Goal: Task Accomplishment & Management: Manage account settings

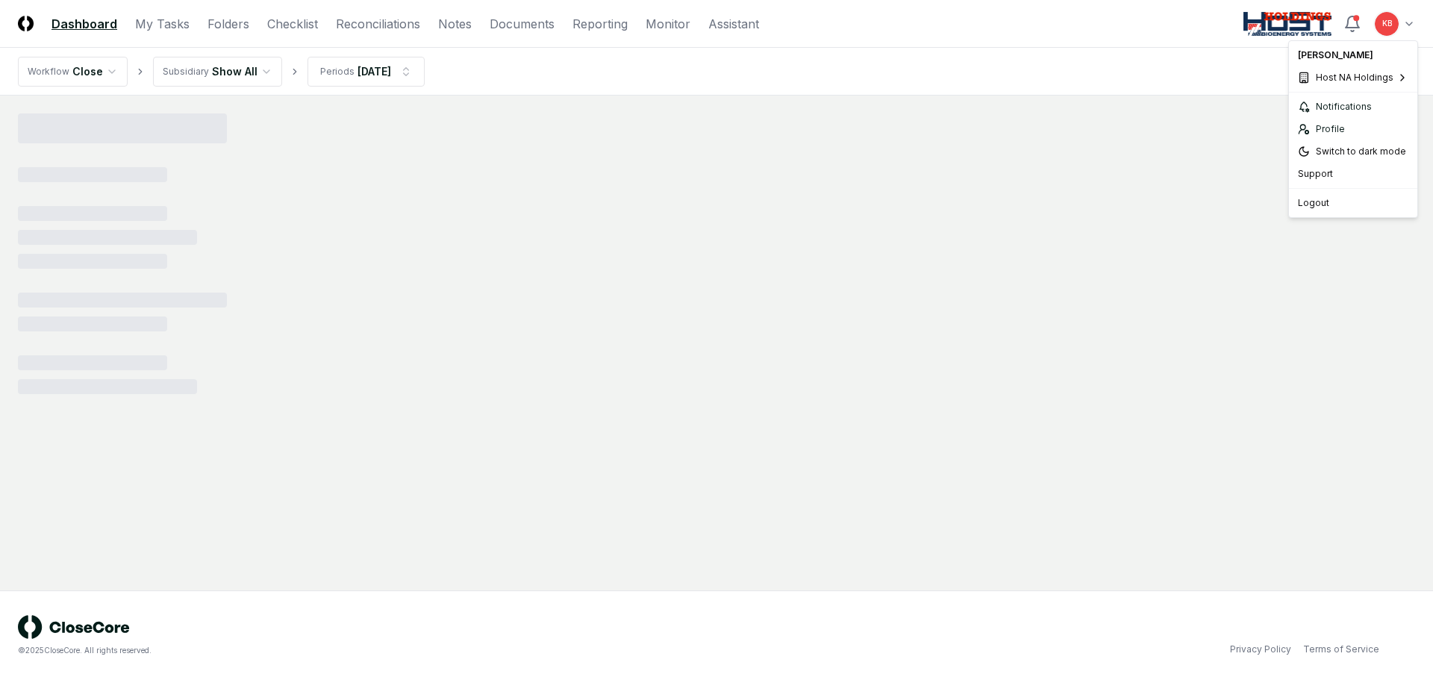
click at [1393, 22] on html "CloseCore Dashboard My Tasks Folders Checklist Reconciliations Notes Documents …" at bounding box center [716, 340] width 1433 height 680
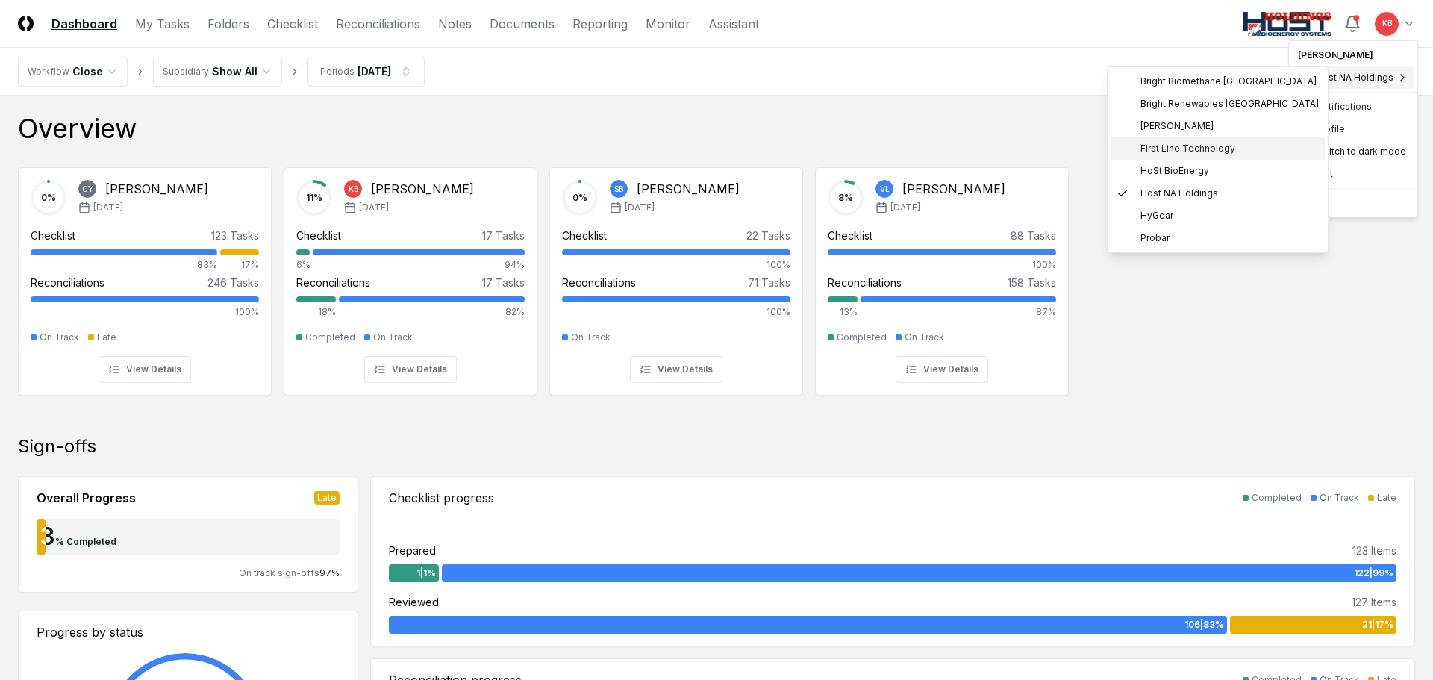
click at [1176, 152] on span "First Line Technology" at bounding box center [1187, 148] width 95 height 13
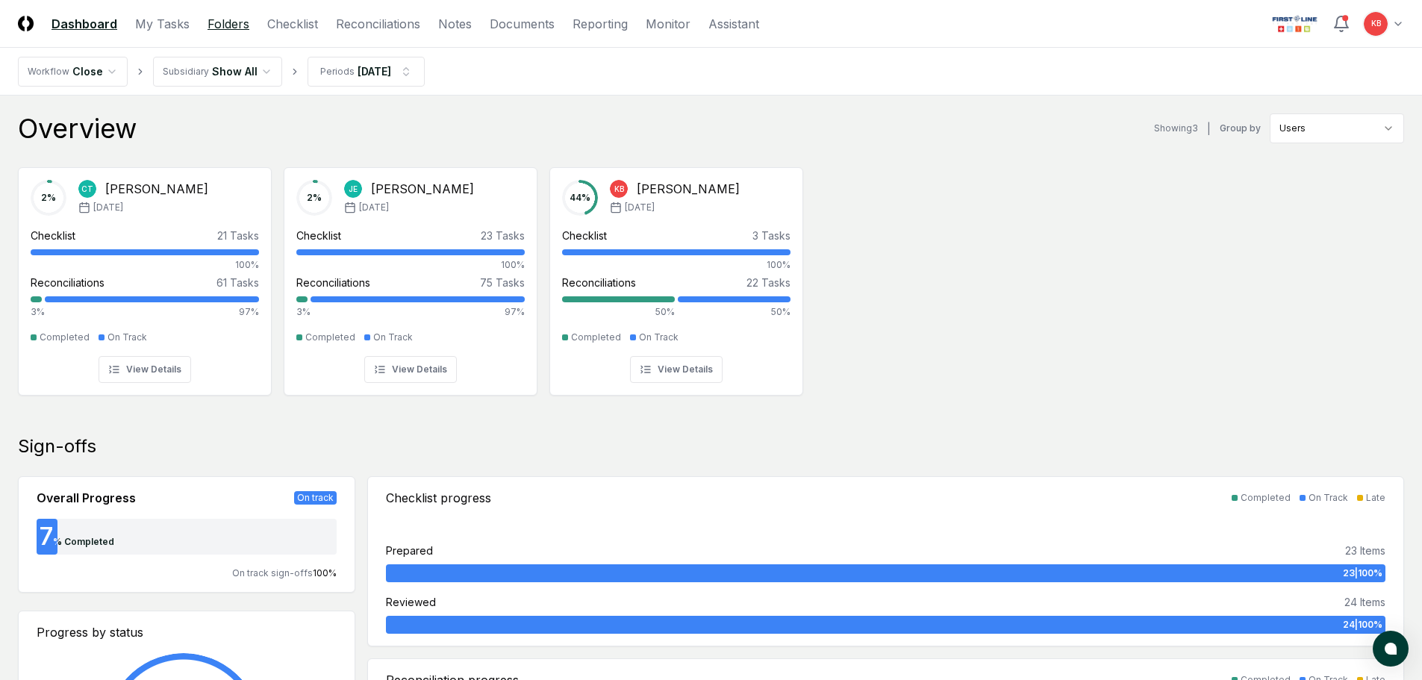
click at [226, 29] on link "Folders" at bounding box center [228, 24] width 42 height 18
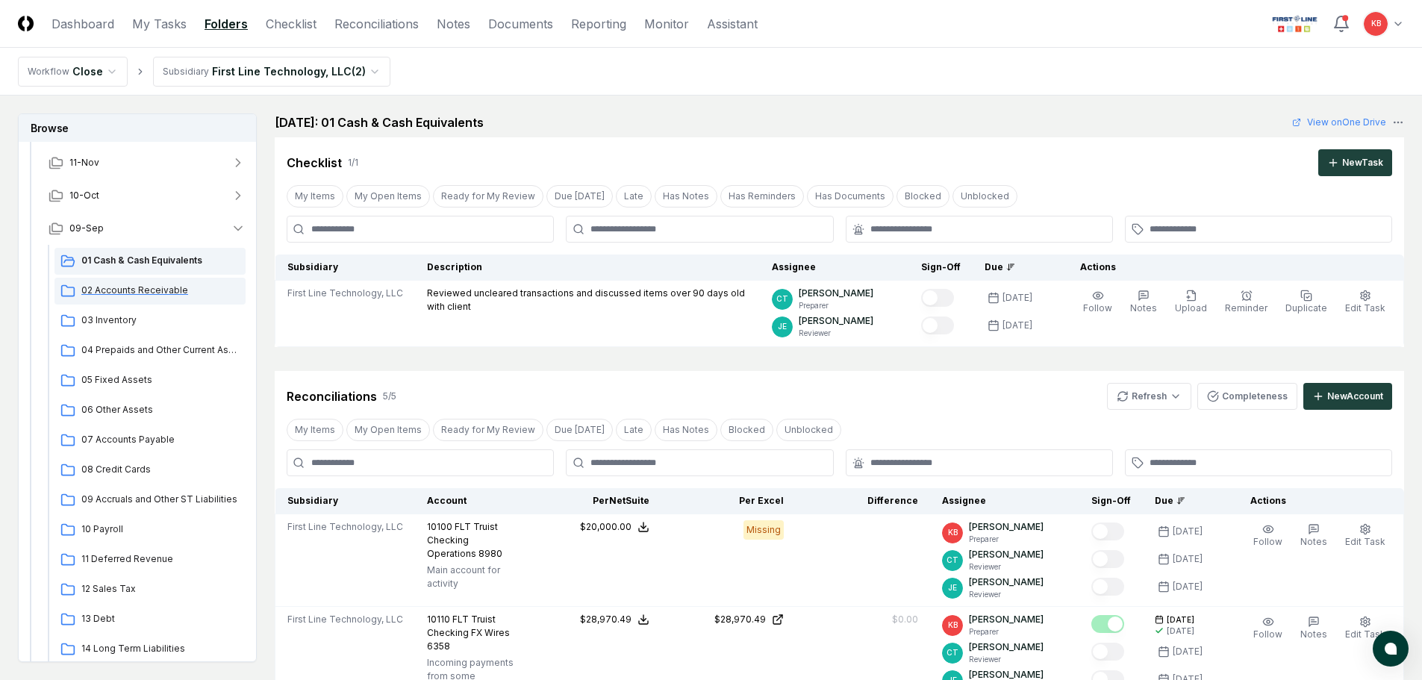
scroll to position [99, 0]
click at [135, 254] on span "01 Cash & Cash Equivalents" at bounding box center [160, 255] width 158 height 13
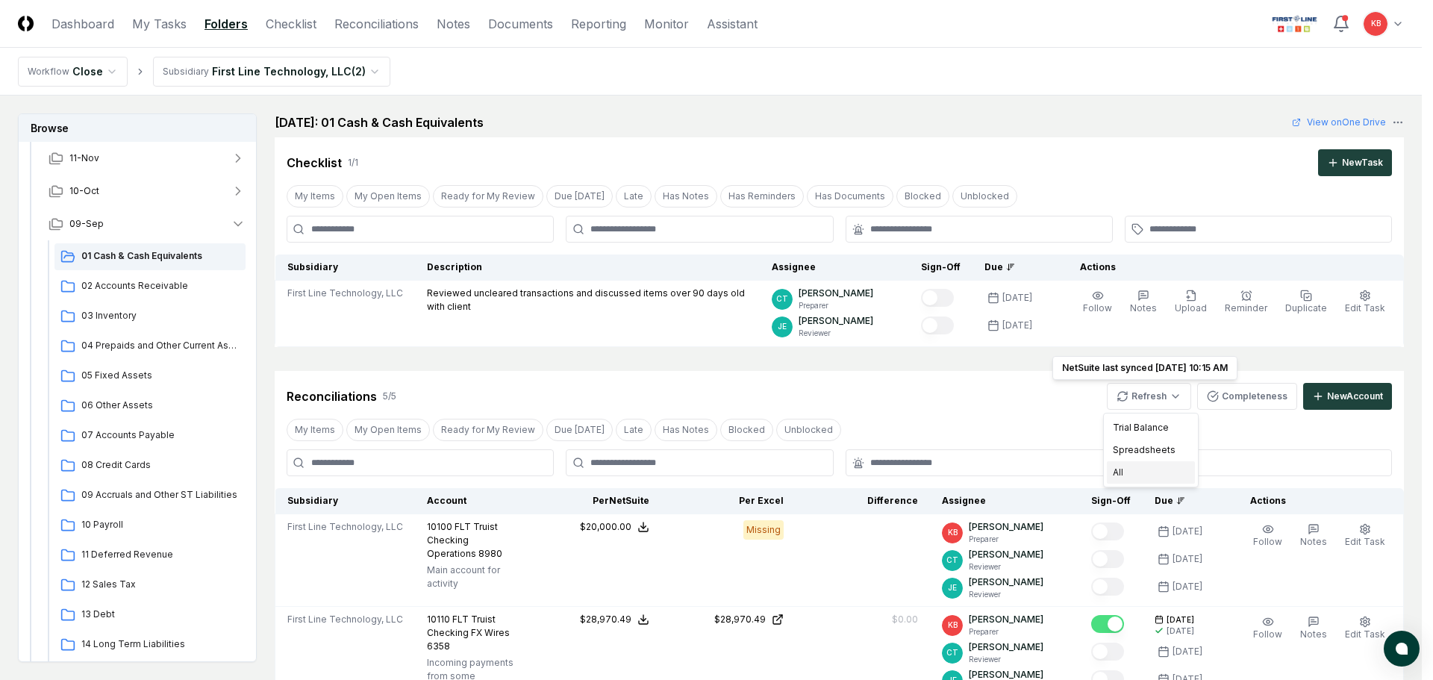
click at [1120, 474] on div "All" at bounding box center [1151, 472] width 88 height 22
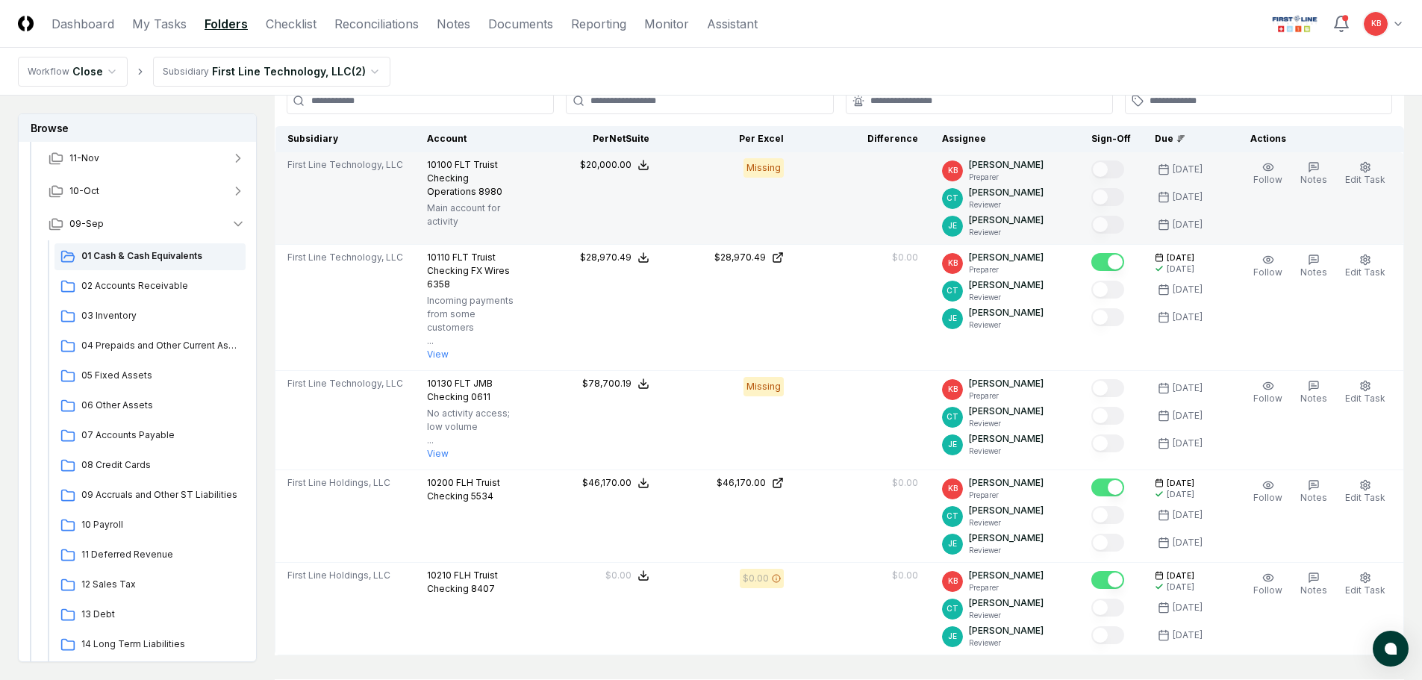
scroll to position [373, 0]
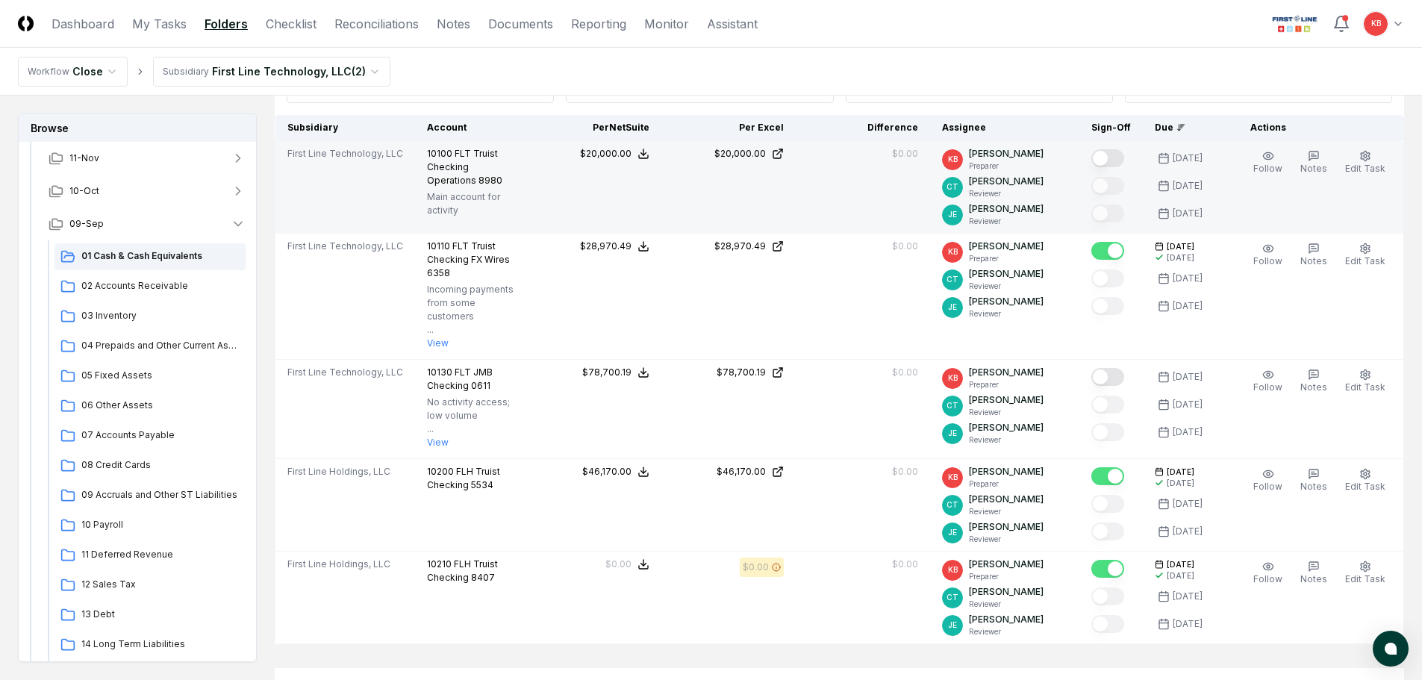
click at [1112, 160] on button "Mark complete" at bounding box center [1107, 158] width 33 height 18
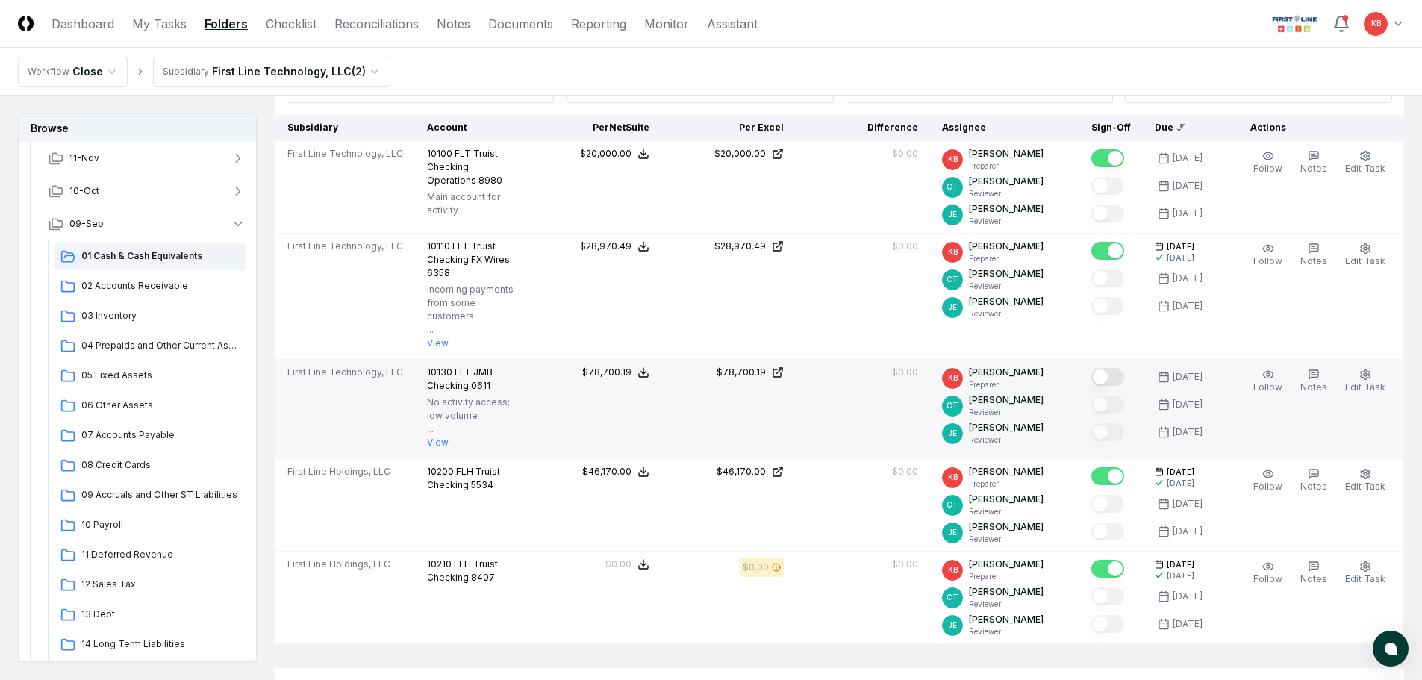
click at [1111, 368] on button "Mark complete" at bounding box center [1107, 377] width 33 height 18
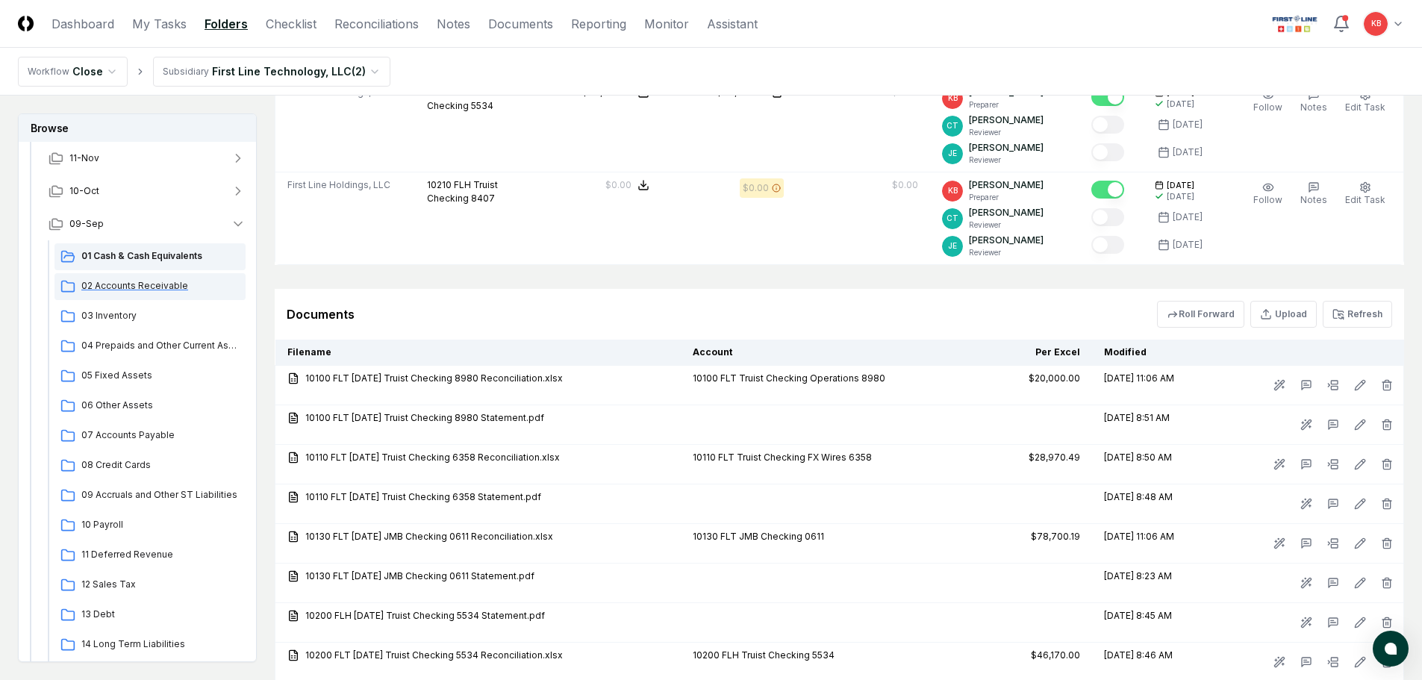
scroll to position [746, 0]
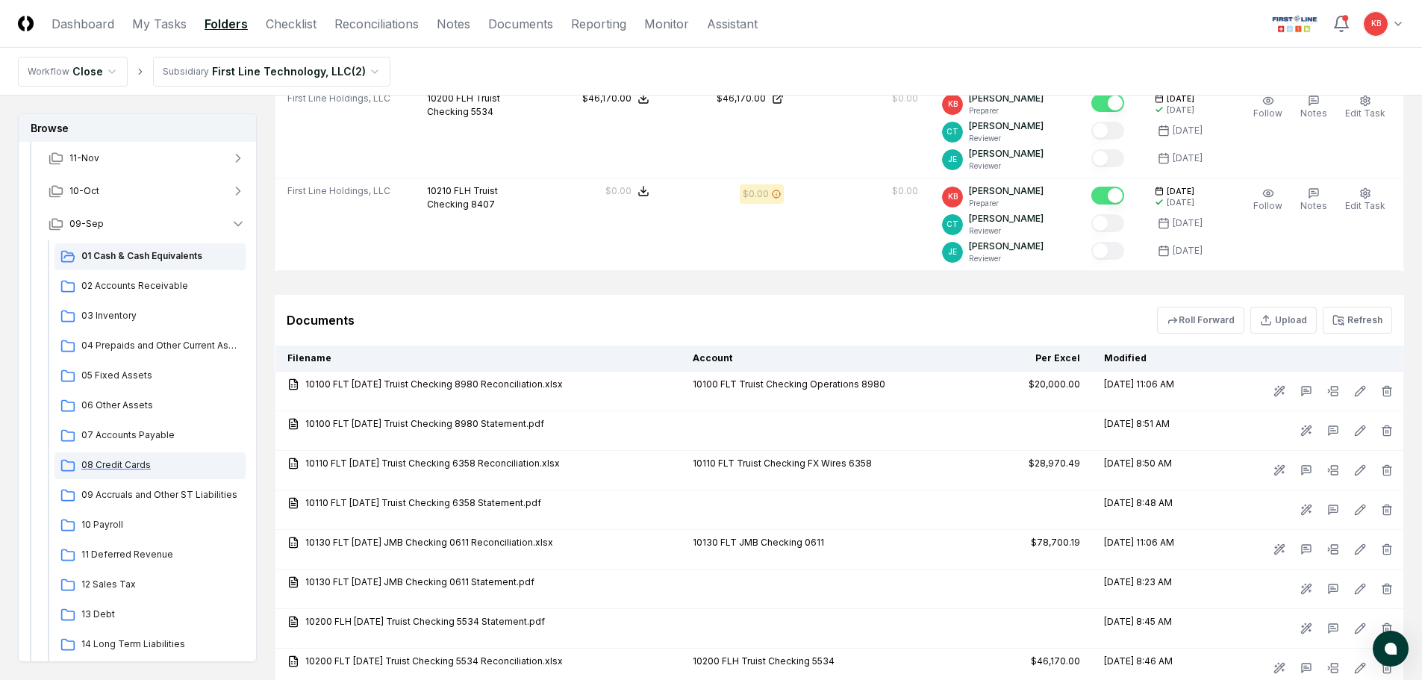
click at [116, 469] on span "08 Credit Cards" at bounding box center [160, 464] width 158 height 13
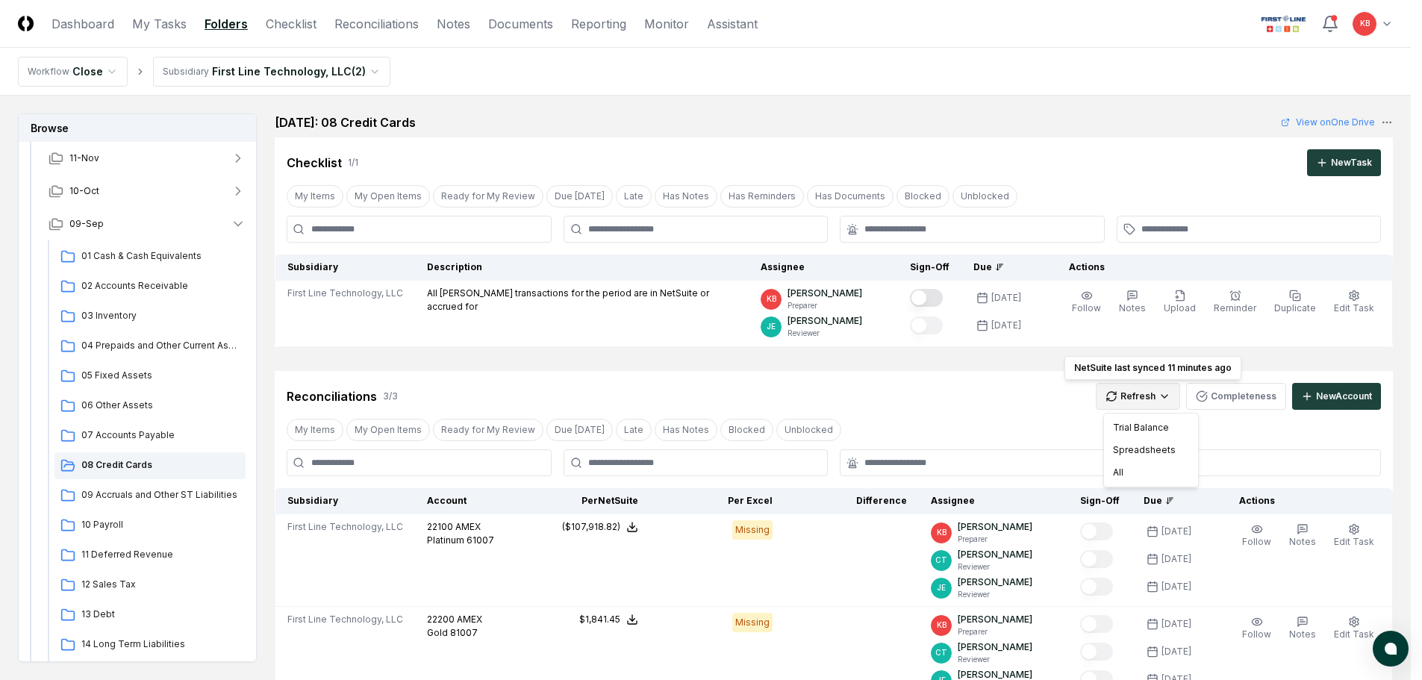
click at [1143, 402] on html "CloseCore Dashboard My Tasks Folders Checklist Reconciliations Notes Documents …" at bounding box center [711, 524] width 1422 height 1049
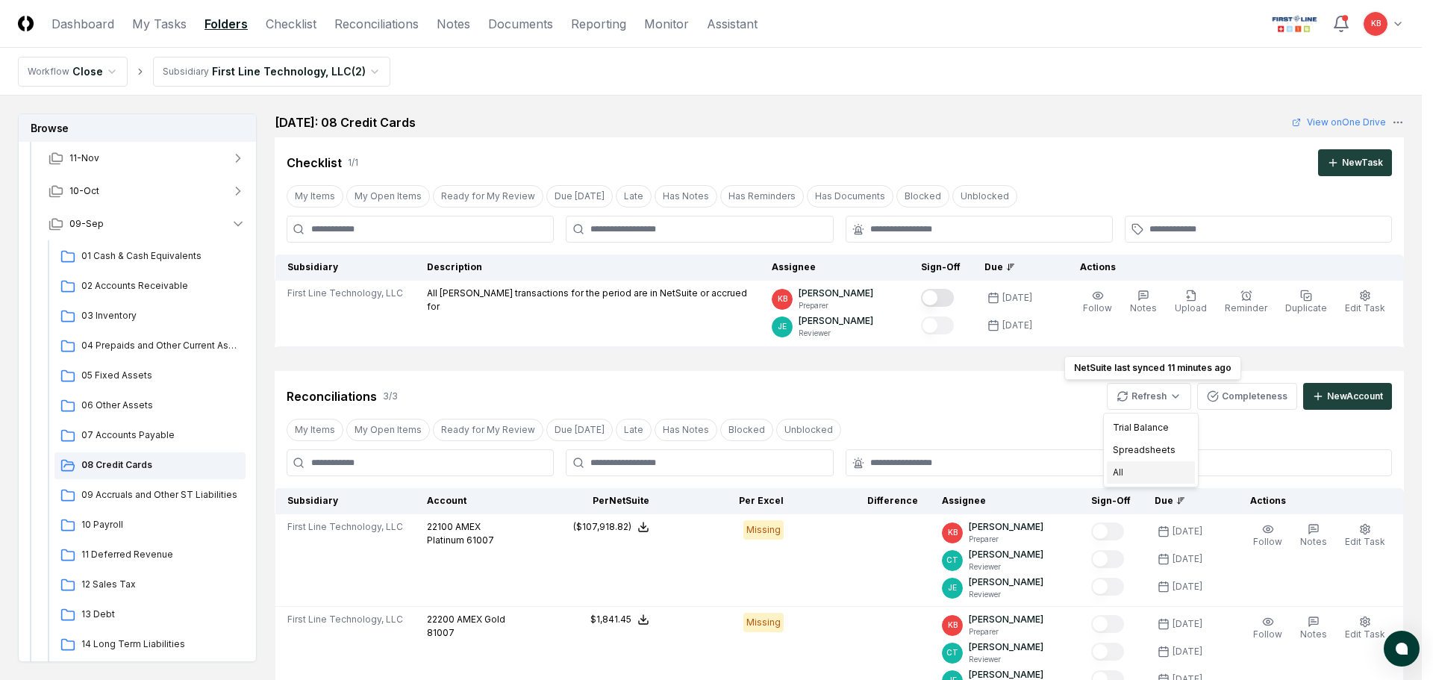
click at [1123, 474] on div "All" at bounding box center [1151, 472] width 88 height 22
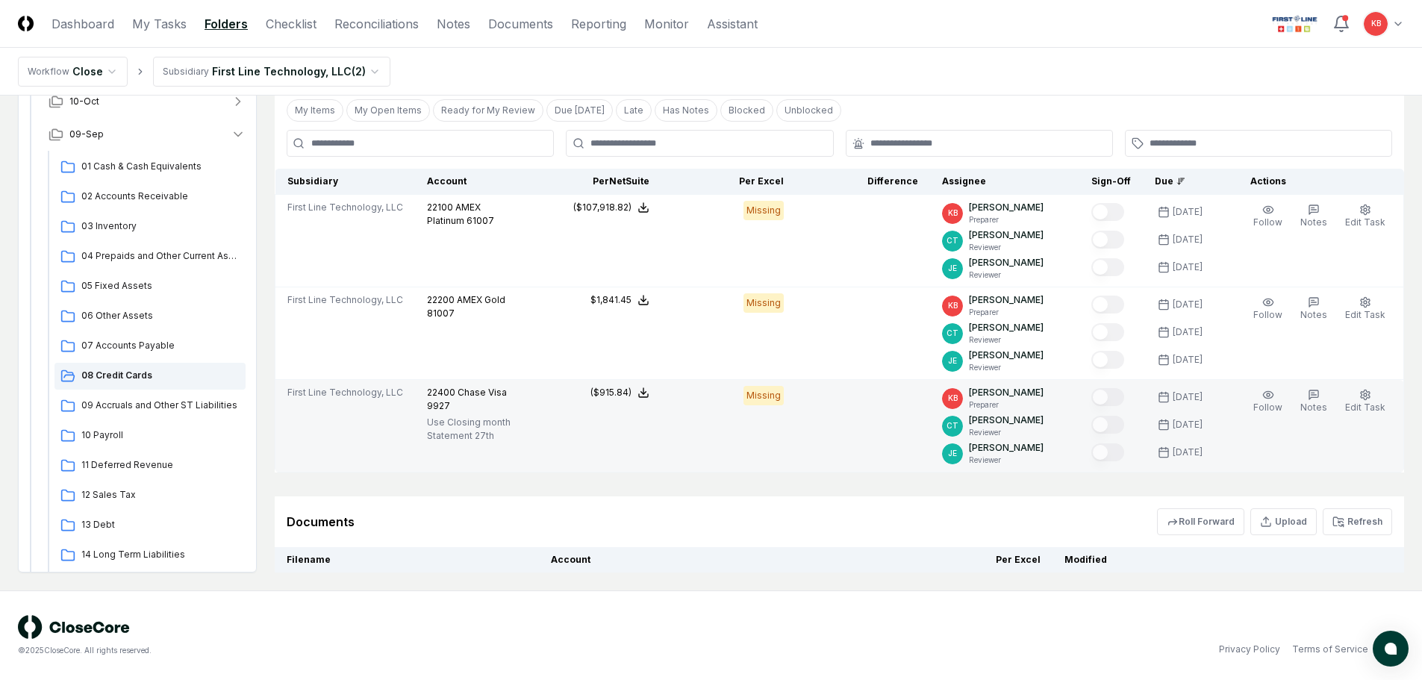
scroll to position [323, 0]
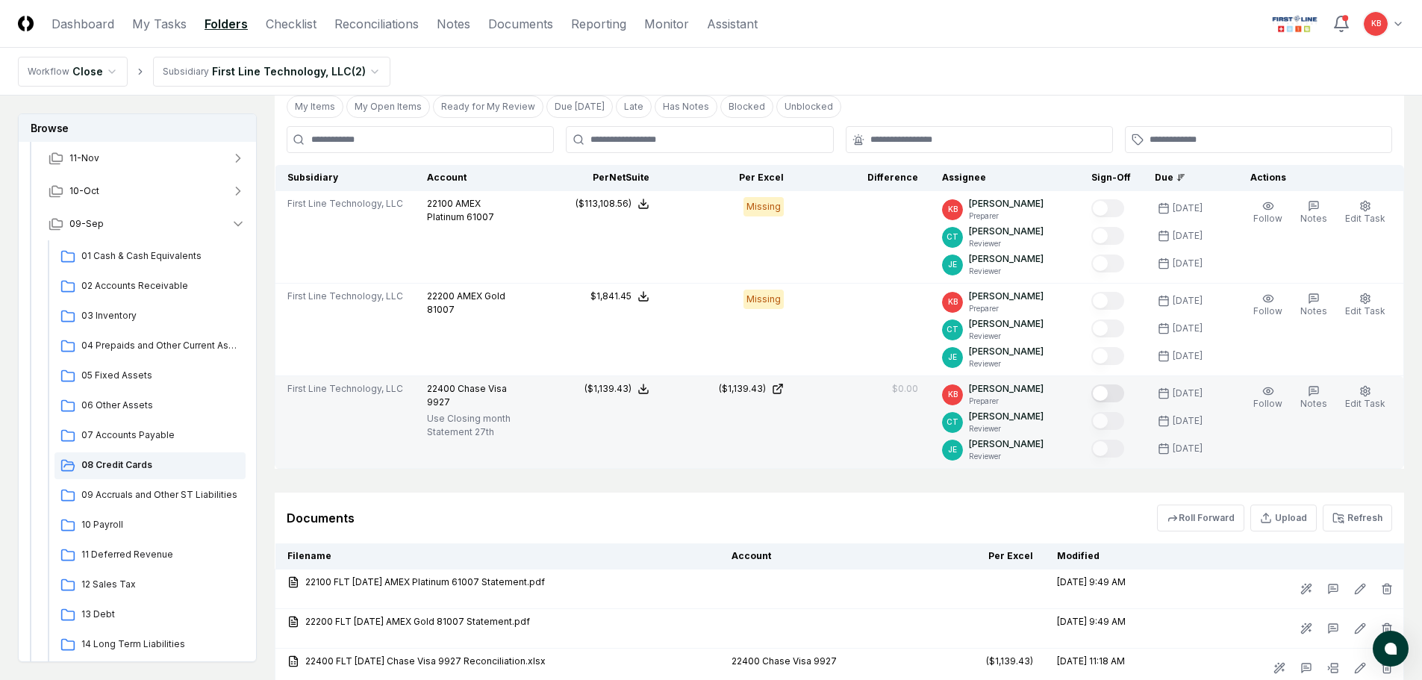
click at [1110, 390] on button "Mark complete" at bounding box center [1107, 393] width 33 height 18
